Goal: Task Accomplishment & Management: Manage account settings

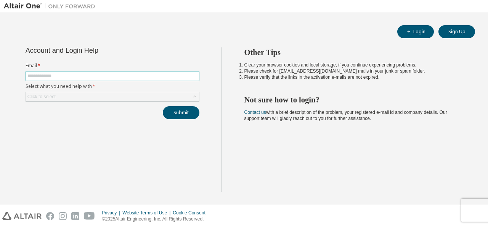
click at [78, 77] on input "text" at bounding box center [112, 76] width 170 height 6
type input "**********"
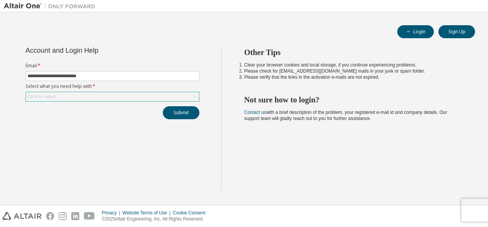
click at [79, 96] on div "Click to select" at bounding box center [112, 96] width 173 height 9
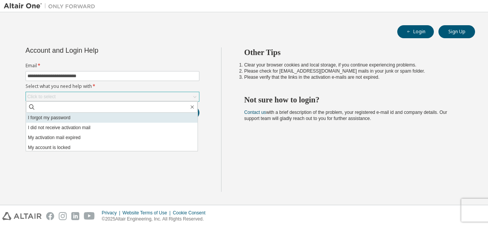
click at [80, 119] on li "I forgot my password" at bounding box center [112, 117] width 172 height 10
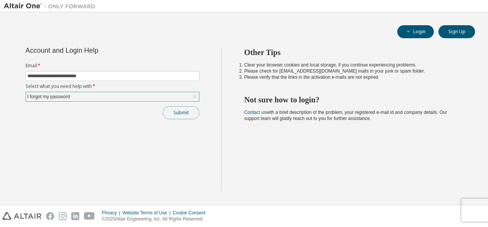
click at [177, 111] on button "Submit" at bounding box center [181, 112] width 37 height 13
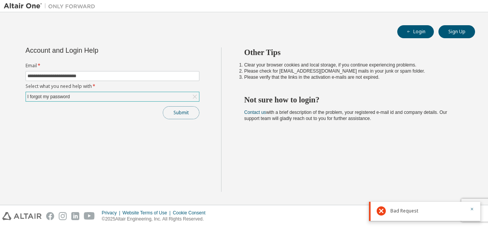
click at [181, 112] on button "Submit" at bounding box center [181, 112] width 37 height 13
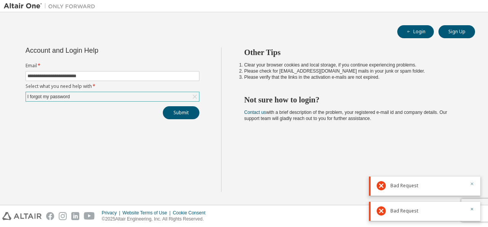
click at [472, 181] on icon "button" at bounding box center [472, 183] width 5 height 5
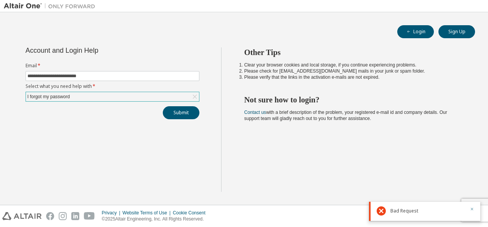
click at [471, 211] on icon "button" at bounding box center [472, 208] width 5 height 5
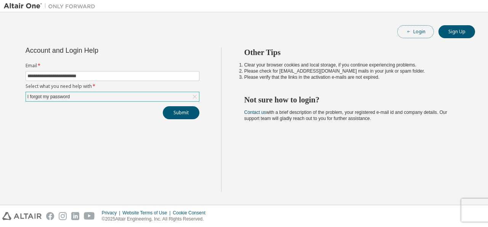
click at [422, 32] on button "Login" at bounding box center [415, 31] width 37 height 13
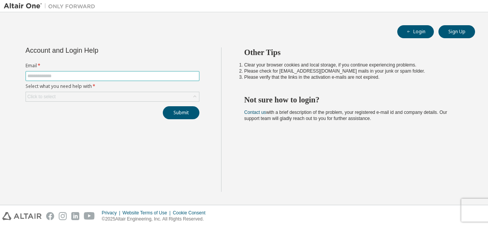
type input "**********"
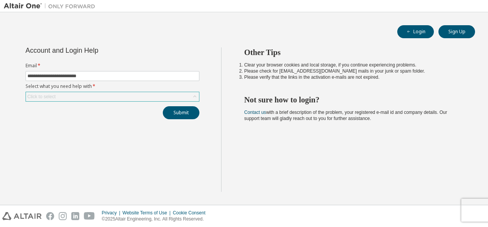
click at [47, 93] on div "Click to select" at bounding box center [41, 96] width 28 height 6
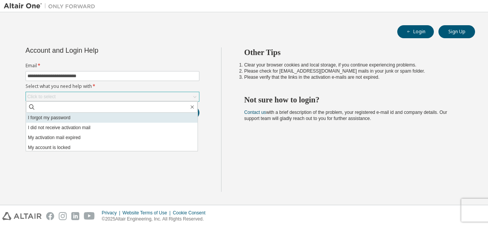
click at [101, 120] on li "I forgot my password" at bounding box center [112, 117] width 172 height 10
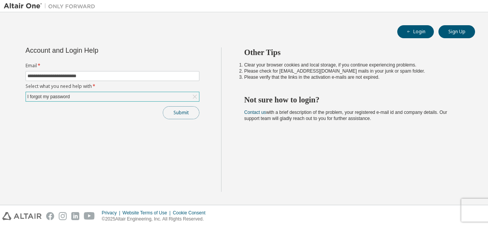
click at [183, 109] on button "Submit" at bounding box center [181, 112] width 37 height 13
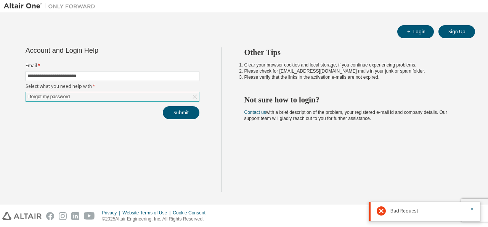
click at [473, 209] on icon "button" at bounding box center [472, 208] width 5 height 5
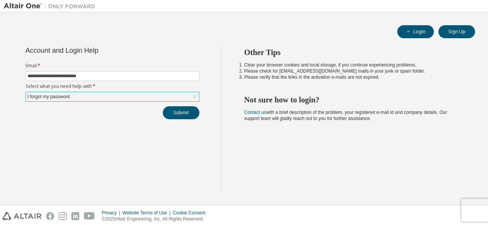
click at [473, 209] on div "Privacy Website Terms of Use Cookie Consent © 2025 Altair Engineering, Inc. All…" at bounding box center [244, 216] width 488 height 22
click at [76, 96] on div "I forgot my password" at bounding box center [112, 96] width 173 height 9
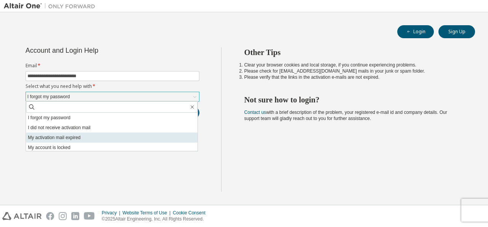
scroll to position [21, 0]
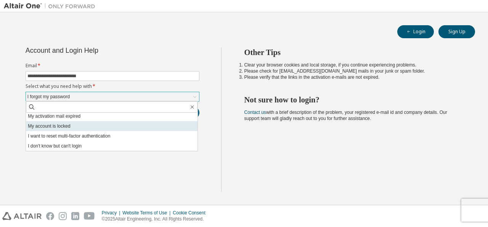
click at [81, 127] on li "My account is locked" at bounding box center [112, 126] width 172 height 10
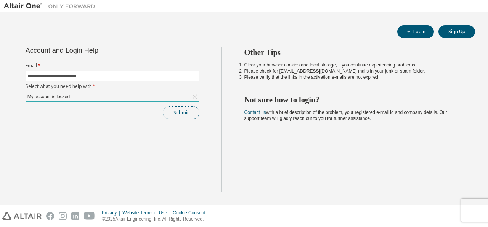
click at [183, 112] on button "Submit" at bounding box center [181, 112] width 37 height 13
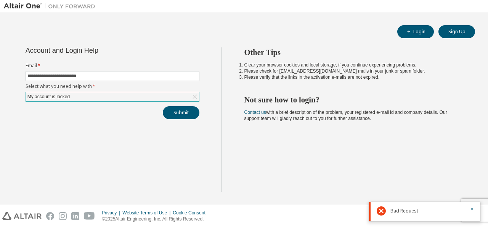
click at [472, 212] on button "button" at bounding box center [472, 209] width 5 height 7
